Goal: Task Accomplishment & Management: Manage account settings

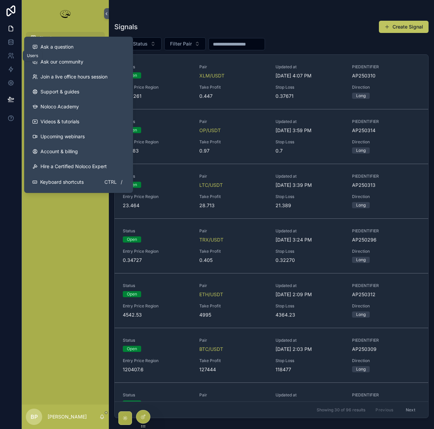
click at [11, 58] on icon at bounding box center [10, 55] width 7 height 7
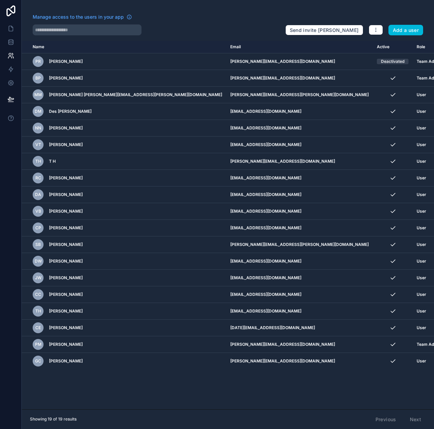
click at [260, 400] on div "Name Email Active Role [DOMAIN_NAME] PR [PERSON_NAME] [PERSON_NAME][EMAIL_ADDRE…" at bounding box center [228, 225] width 412 height 369
click at [9, 28] on icon at bounding box center [10, 28] width 7 height 7
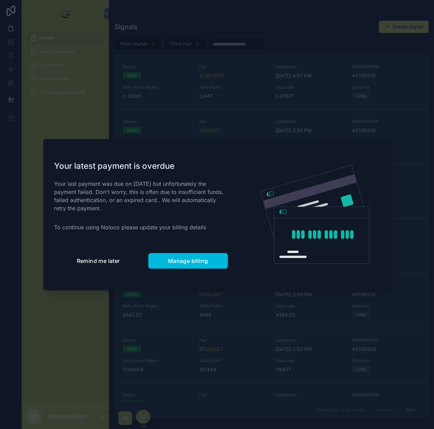
click at [90, 264] on span "Remind me later" at bounding box center [98, 261] width 43 height 7
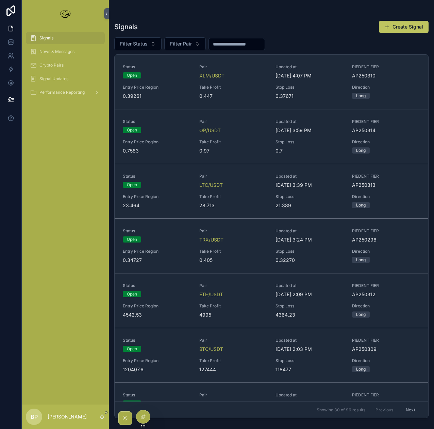
click at [41, 65] on span "Crypto Pairs" at bounding box center [51, 65] width 24 height 5
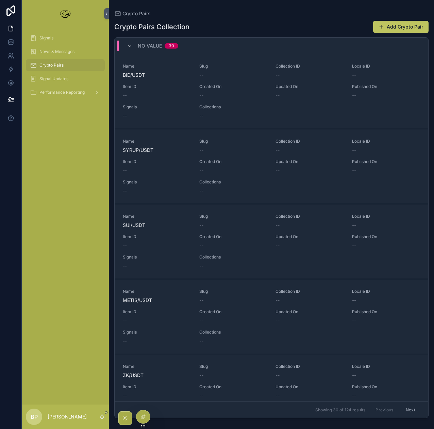
click at [41, 38] on span "Signals" at bounding box center [46, 37] width 14 height 5
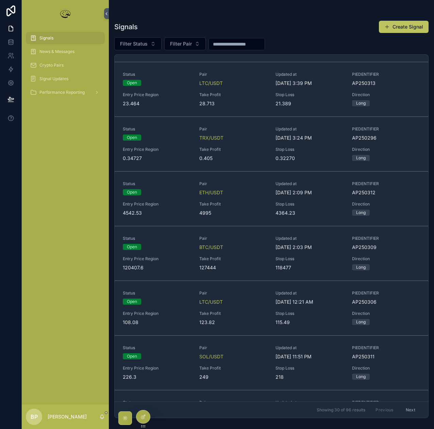
scroll to position [136, 0]
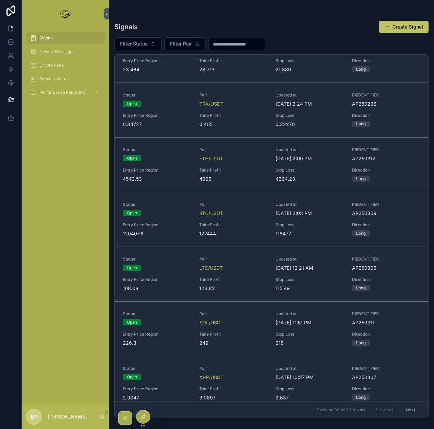
click at [246, 224] on span "Take Profit" at bounding box center [233, 224] width 68 height 5
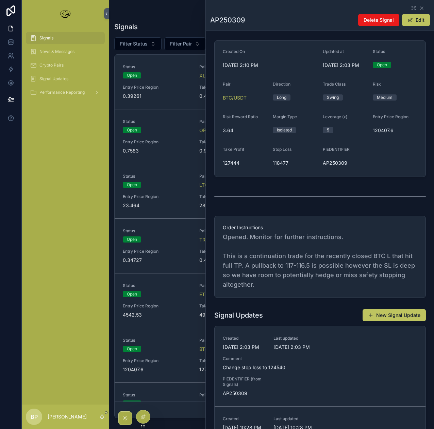
scroll to position [68, 0]
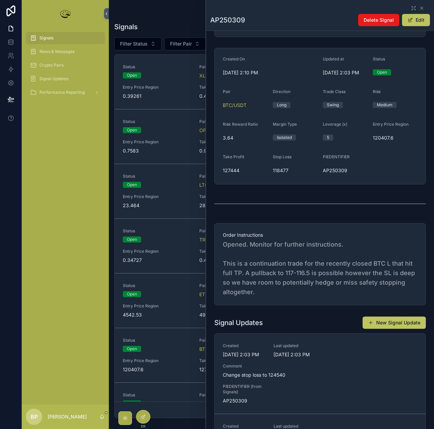
click at [389, 324] on button "New Signal Update" at bounding box center [393, 323] width 63 height 12
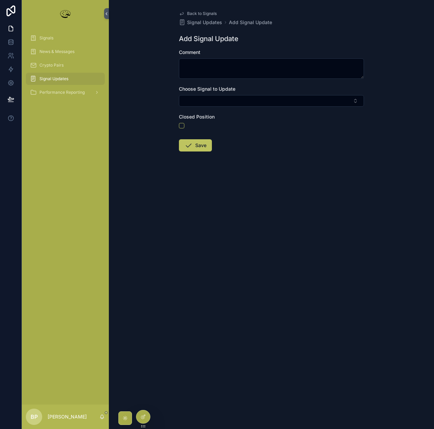
click at [187, 101] on button "Select Button" at bounding box center [271, 101] width 185 height 12
type input "***"
click at [240, 129] on span "ap250309" at bounding box center [239, 127] width 24 height 7
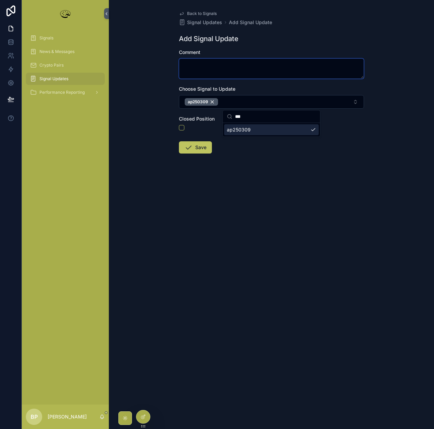
click at [191, 65] on textarea "scrollable content" at bounding box center [271, 68] width 185 height 20
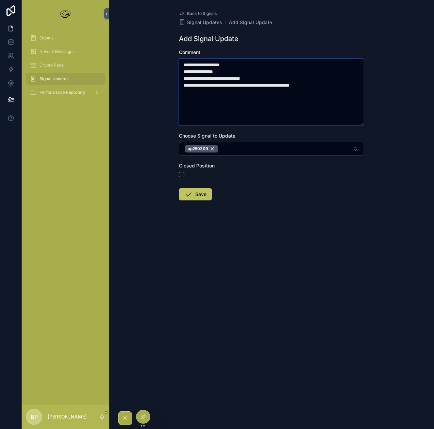
click at [320, 88] on textarea "**********" at bounding box center [271, 91] width 185 height 67
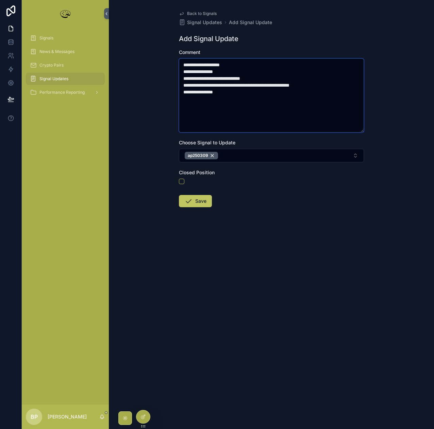
type textarea "**********"
click at [180, 181] on button "scrollable content" at bounding box center [181, 181] width 5 height 5
click at [195, 202] on button "Save" at bounding box center [195, 201] width 33 height 12
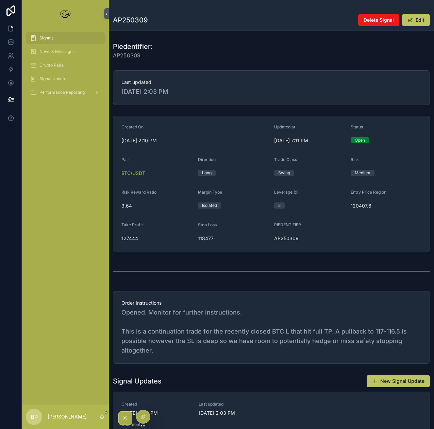
click at [356, 141] on div "Open" at bounding box center [359, 140] width 10 height 6
click at [420, 20] on button "Edit" at bounding box center [416, 20] width 28 height 12
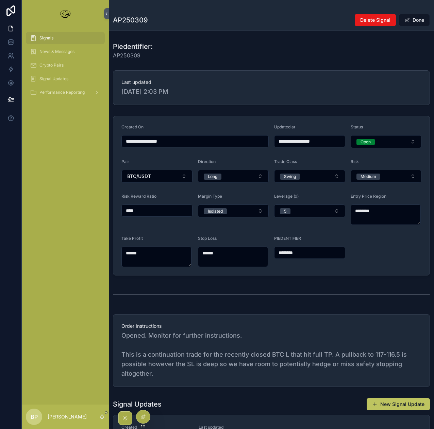
click at [367, 139] on div "Open" at bounding box center [365, 142] width 10 height 6
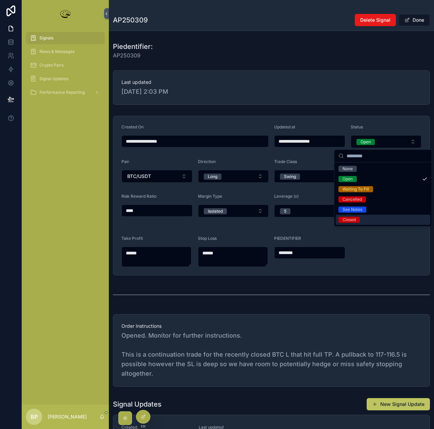
click at [350, 220] on div "Closed" at bounding box center [348, 220] width 13 height 6
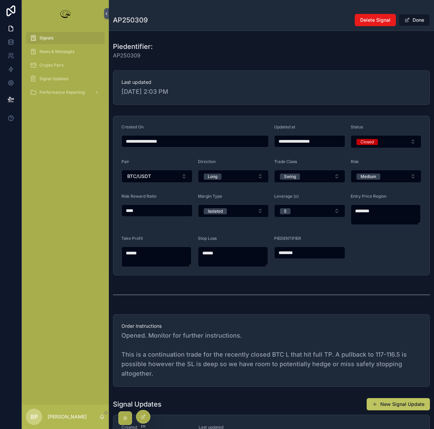
click at [413, 18] on button "Done" at bounding box center [413, 20] width 31 height 12
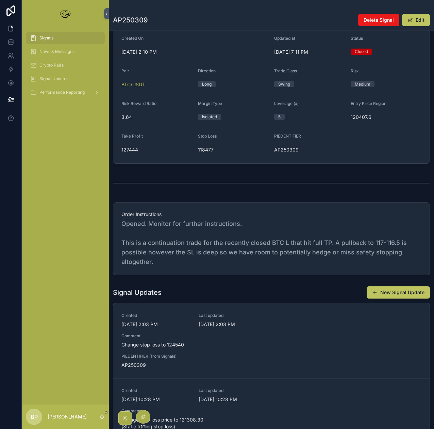
scroll to position [136, 0]
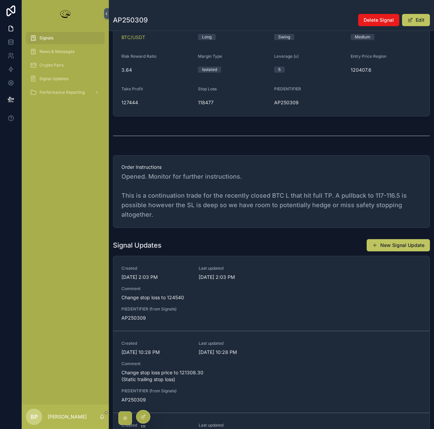
click at [394, 244] on button "New Signal Update" at bounding box center [397, 245] width 63 height 12
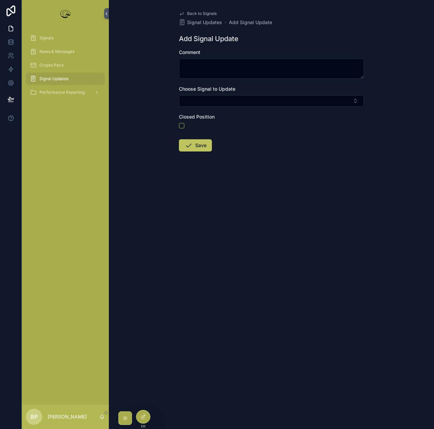
click at [198, 99] on button "Select Button" at bounding box center [271, 101] width 185 height 12
type input "***"
click at [245, 129] on span "ap250309" at bounding box center [239, 127] width 24 height 7
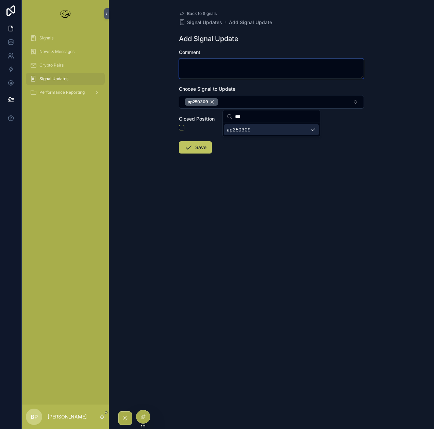
click at [199, 64] on textarea "scrollable content" at bounding box center [271, 68] width 185 height 20
type textarea "**********"
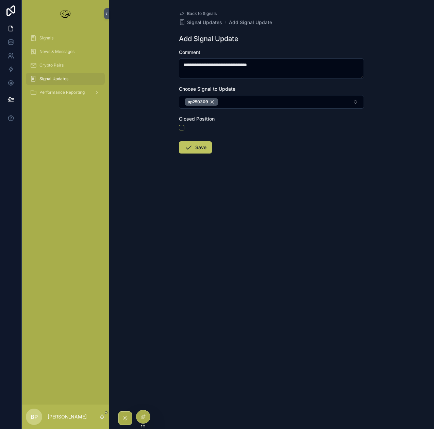
click at [202, 148] on button "Save" at bounding box center [195, 147] width 33 height 12
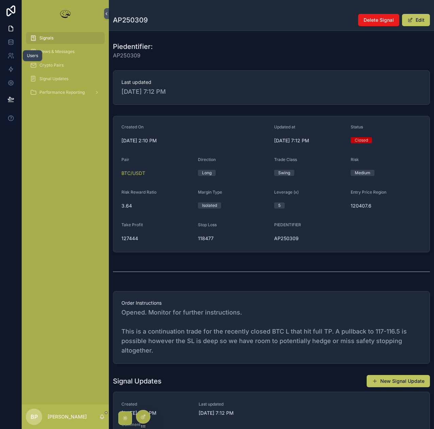
click at [13, 55] on icon at bounding box center [10, 55] width 7 height 7
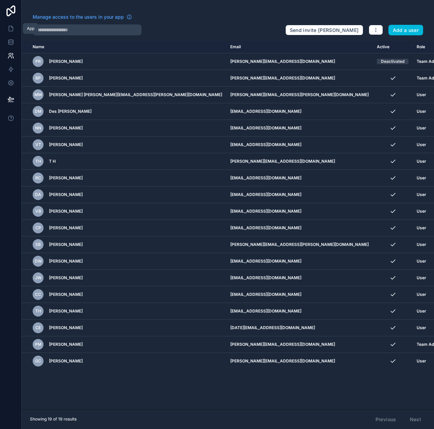
click at [8, 28] on icon at bounding box center [10, 28] width 7 height 7
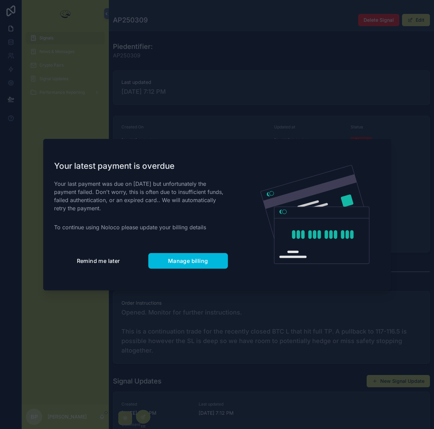
drag, startPoint x: 97, startPoint y: 256, endPoint x: 111, endPoint y: 249, distance: 15.8
click at [97, 256] on button "Remind me later" at bounding box center [98, 261] width 89 height 16
